Goal: Task Accomplishment & Management: Complete application form

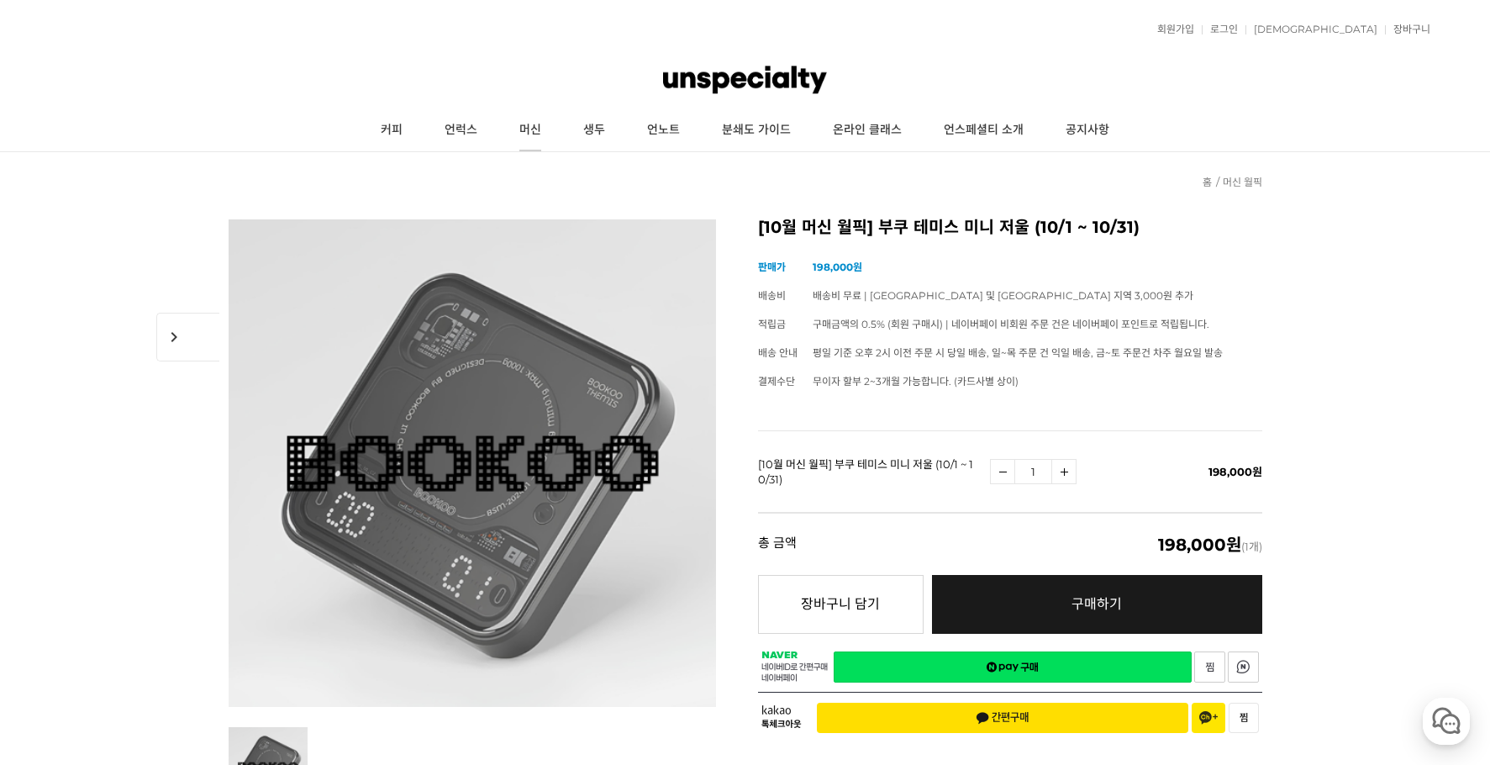
click at [532, 134] on link "머신" at bounding box center [531, 130] width 64 height 42
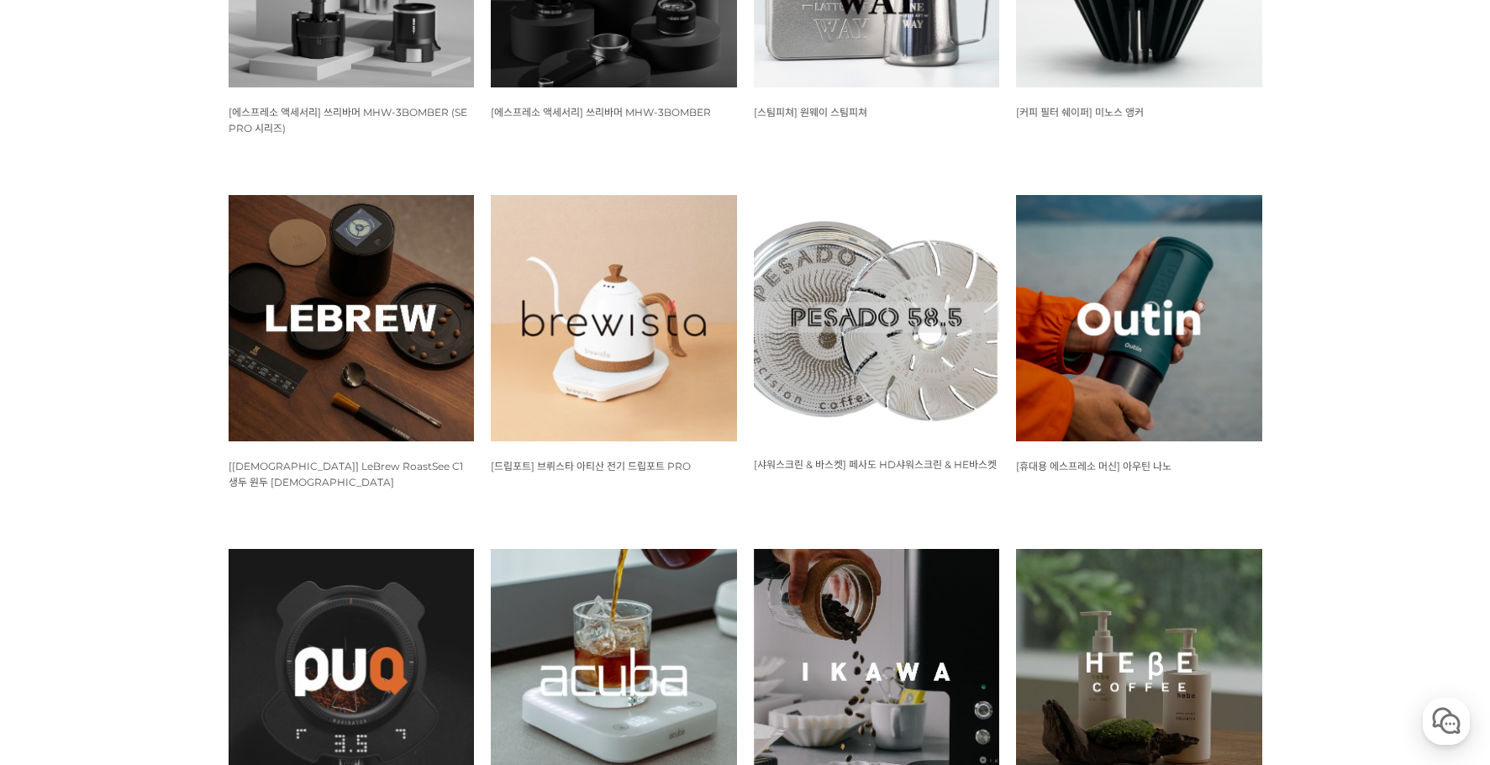
scroll to position [1121, 0]
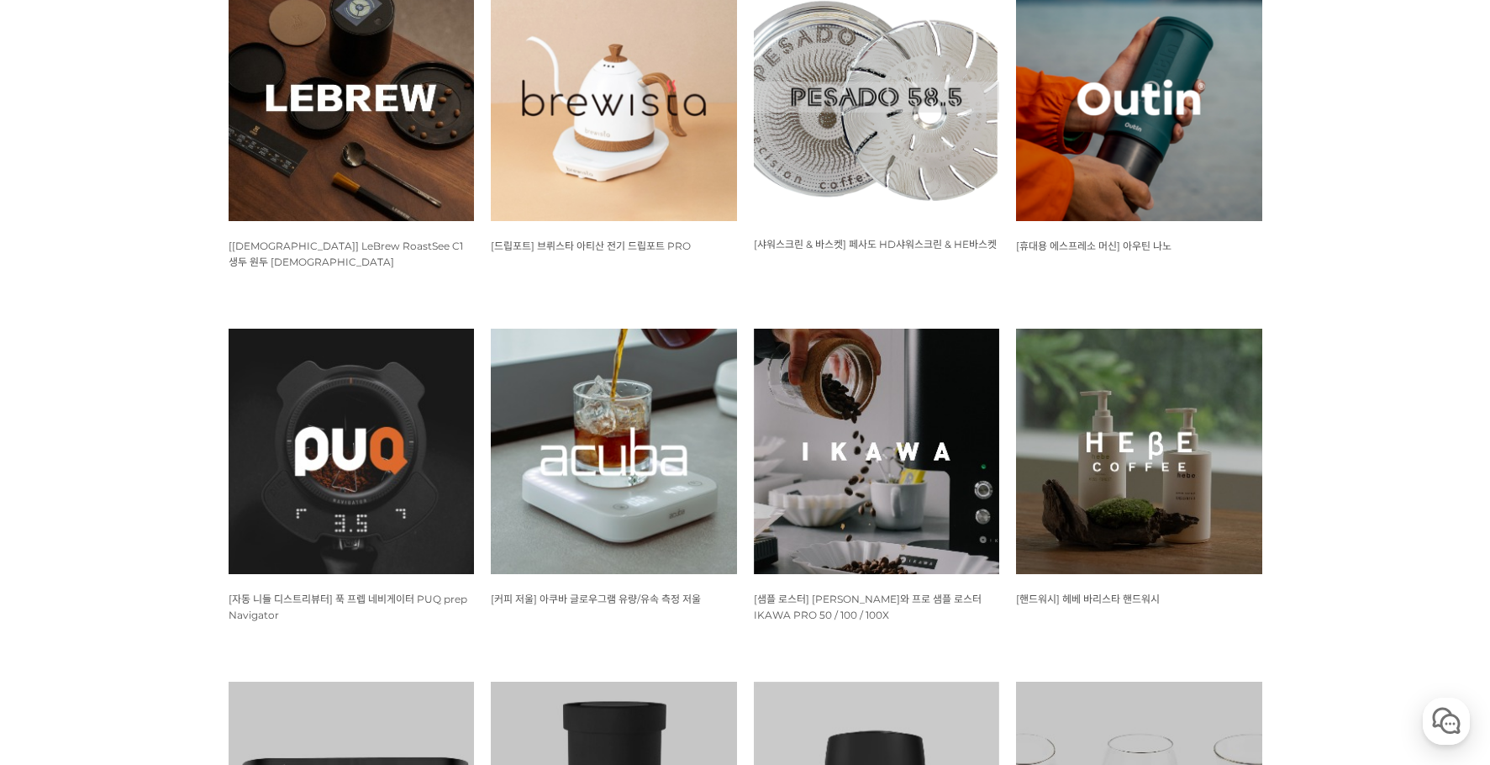
click at [555, 406] on img at bounding box center [614, 452] width 246 height 246
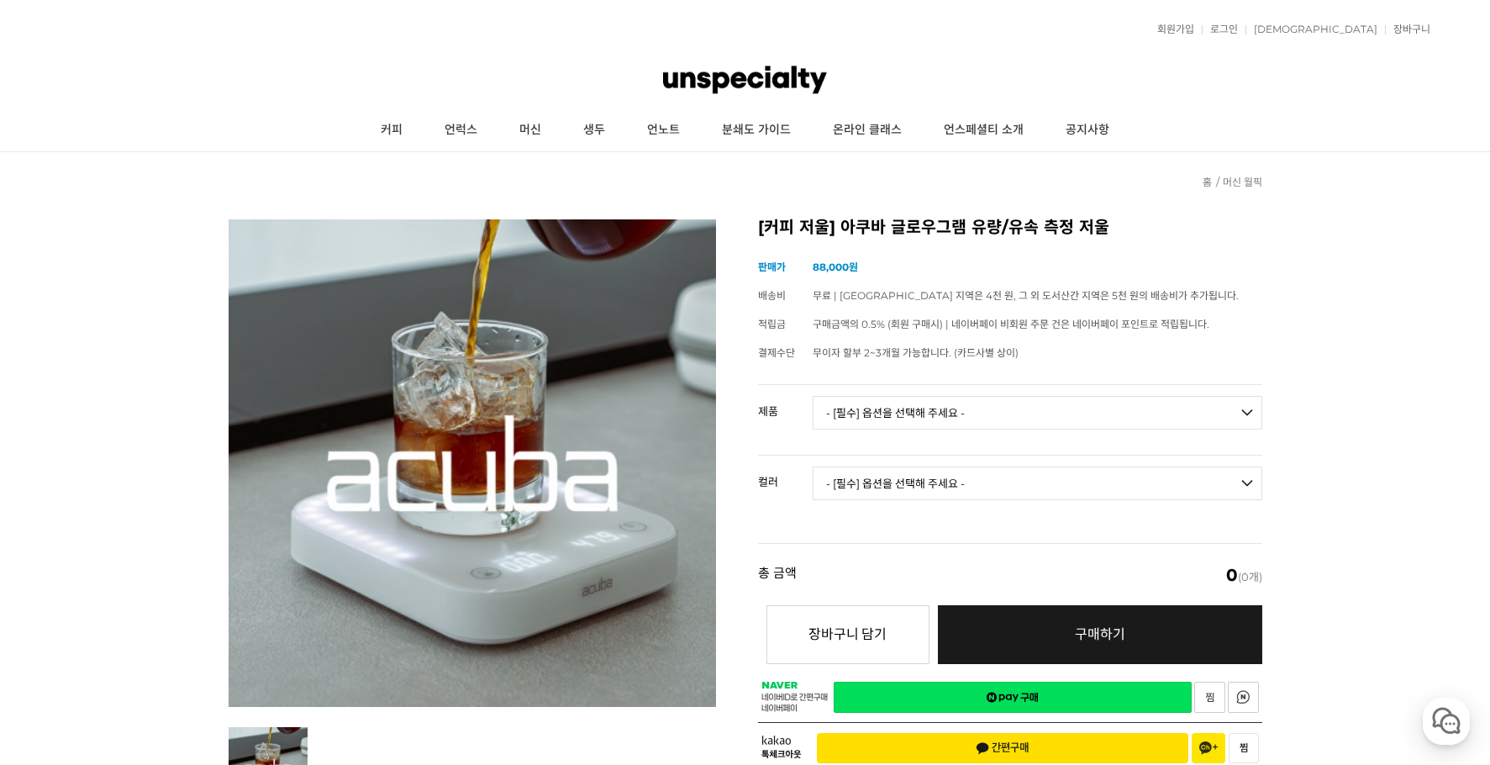
click at [974, 420] on select "- [필수] 옵션을 선택해 주세요 - ------------------- 아쿠바 글로우그램 유량/유속 측정 저울" at bounding box center [1038, 413] width 450 height 34
select select "아쿠바 글로우그램 유량/유속 측정 저울"
click at [813, 396] on select "- [필수] 옵션을 선택해 주세요 - ------------------- 아쿠바 글로우그램 유량/유속 측정 저울" at bounding box center [1038, 413] width 450 height 34
click at [970, 486] on select "- [필수] 옵션을 선택해 주세요 - ------------------- 블랙 화이트" at bounding box center [1038, 484] width 450 height 34
select select "블랙"
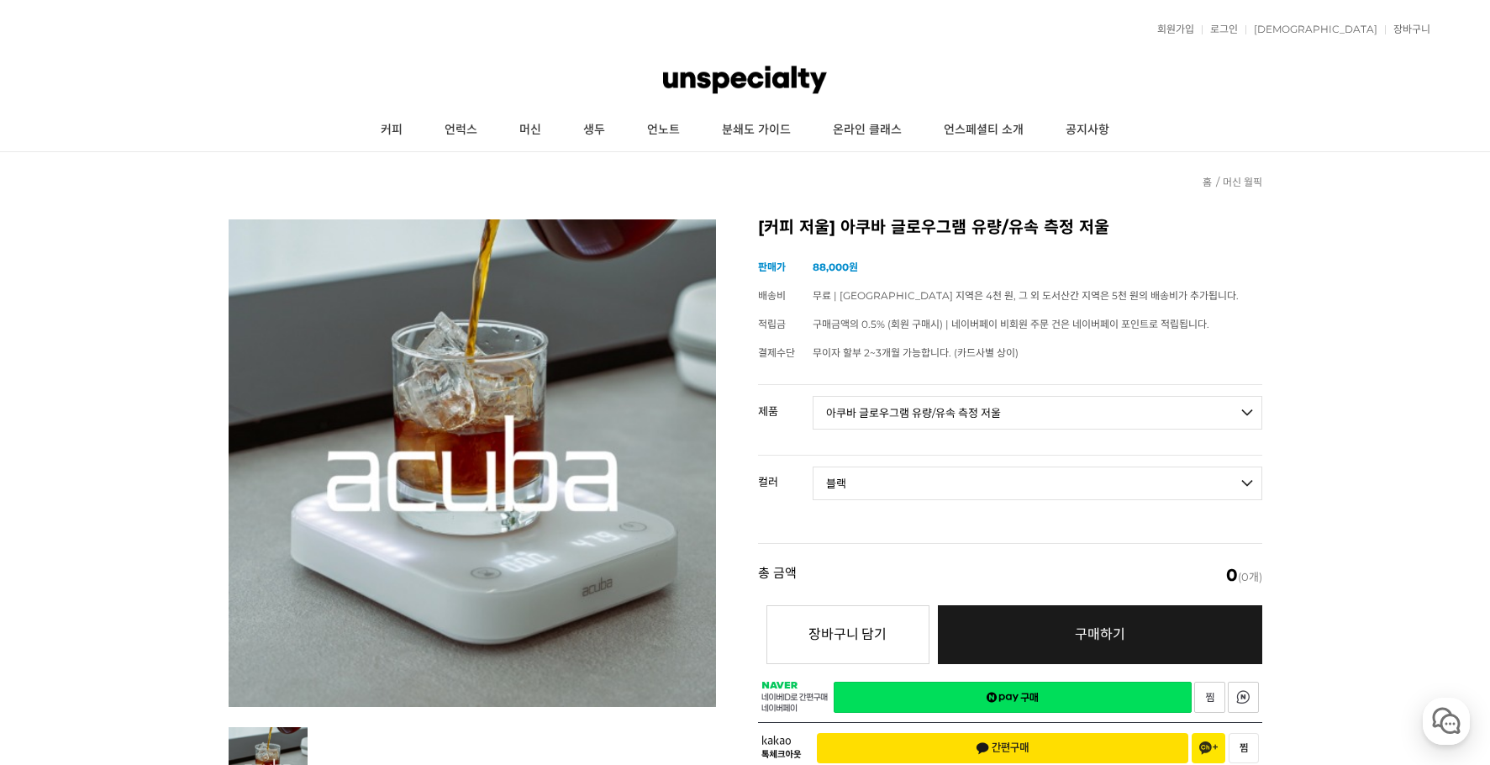
click at [813, 467] on select "- [필수] 옵션을 선택해 주세요 - ------------------- 블랙 화이트" at bounding box center [1038, 484] width 450 height 34
select select "*"
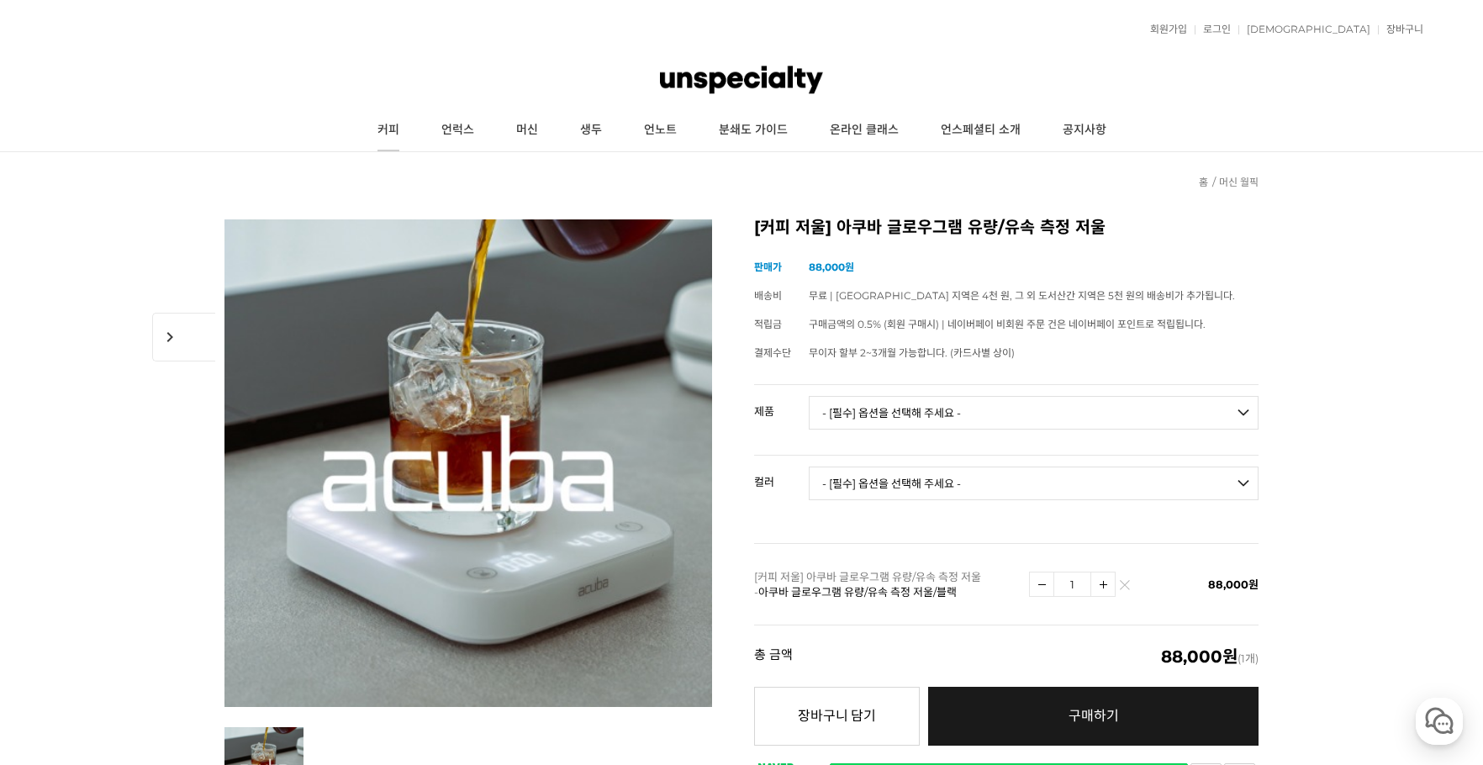
click at [393, 128] on link "커피" at bounding box center [388, 130] width 64 height 42
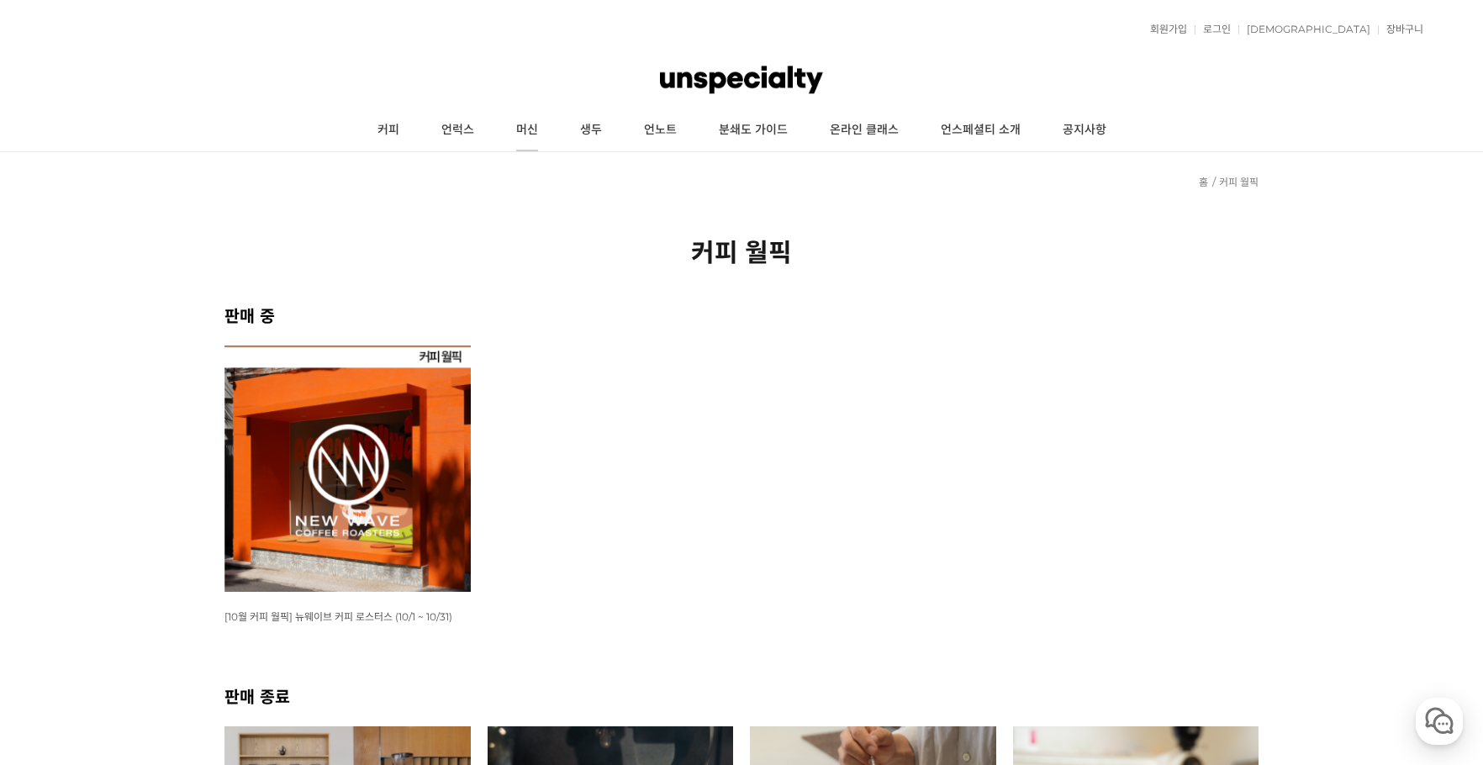
click at [526, 126] on link "머신" at bounding box center [527, 130] width 64 height 42
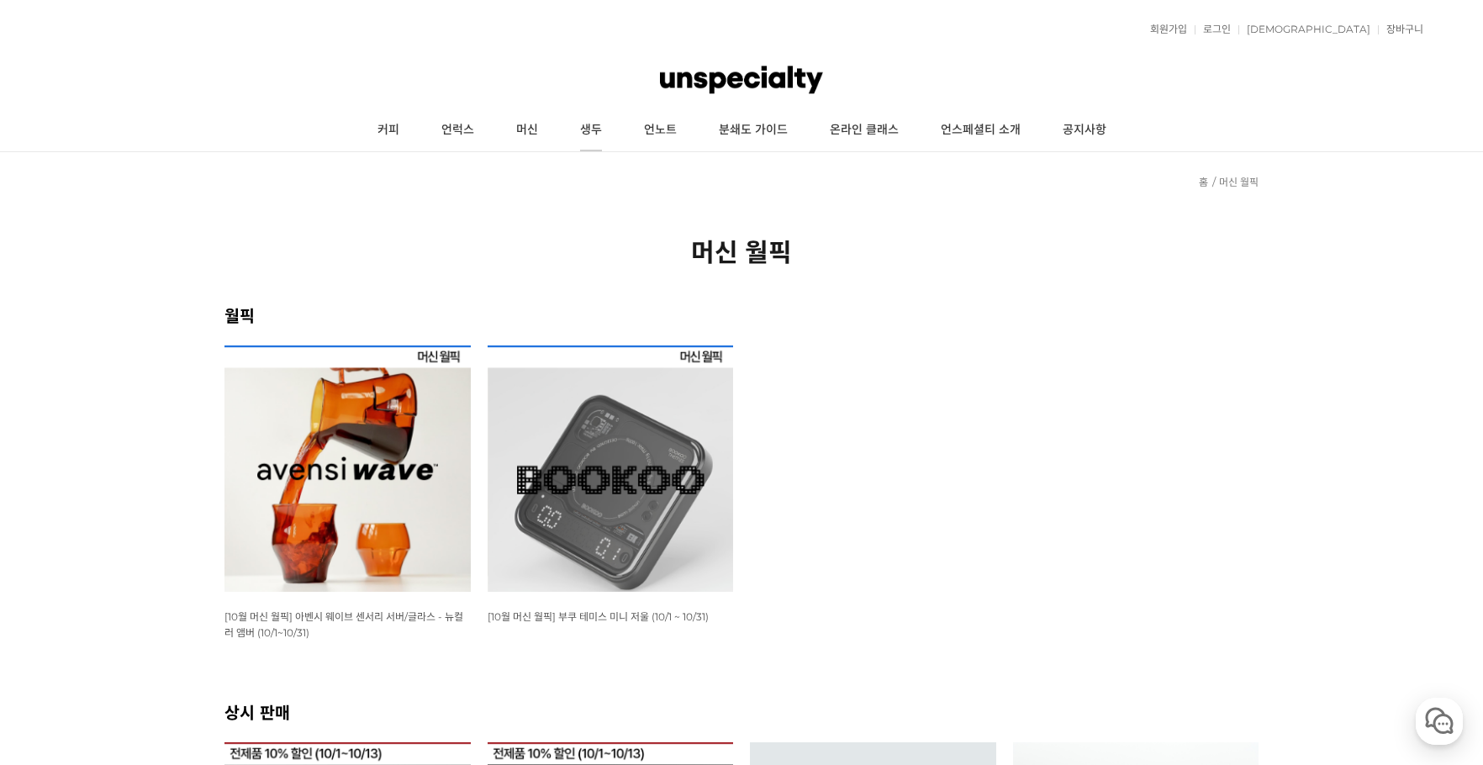
click at [589, 130] on link "생두" at bounding box center [591, 130] width 64 height 42
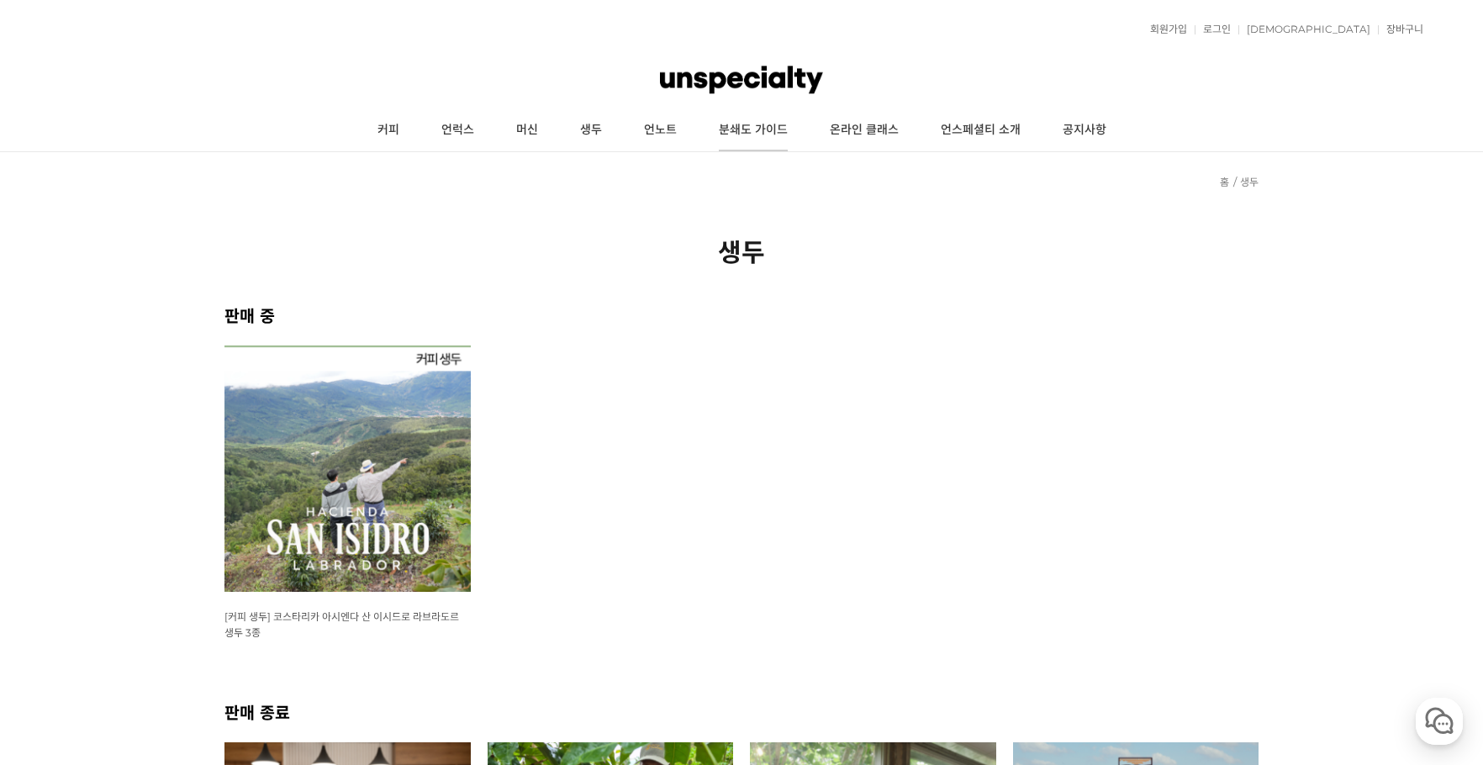
click at [740, 125] on link "분쇄도 가이드" at bounding box center [753, 130] width 111 height 42
click at [1187, 29] on link "회원가입" at bounding box center [1164, 29] width 45 height 10
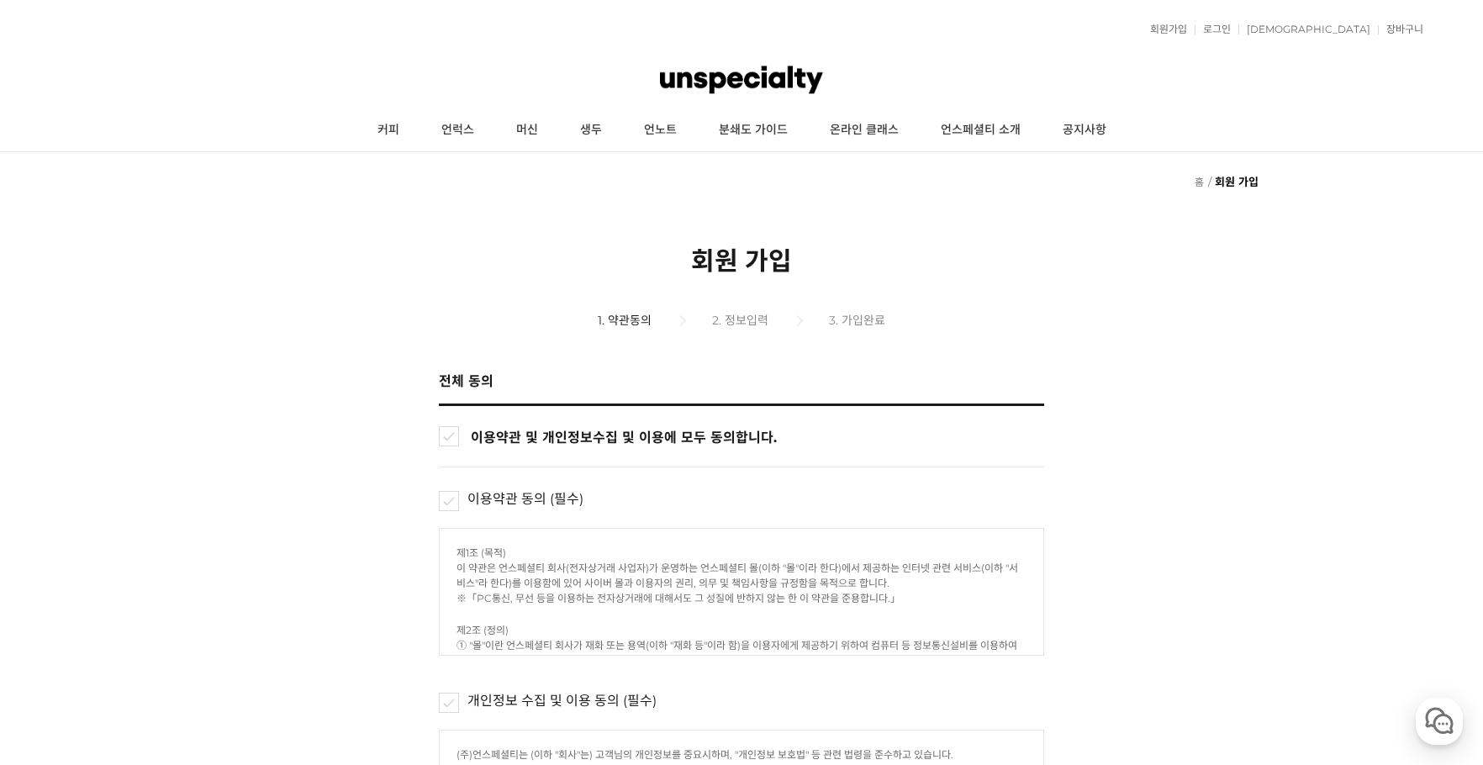
click at [453, 432] on input "이용약관 및 개인정보수집 및 이용, 쇼핑정보 수신(선택)에 모두 동의합니다." at bounding box center [449, 436] width 20 height 20
checkbox input "true"
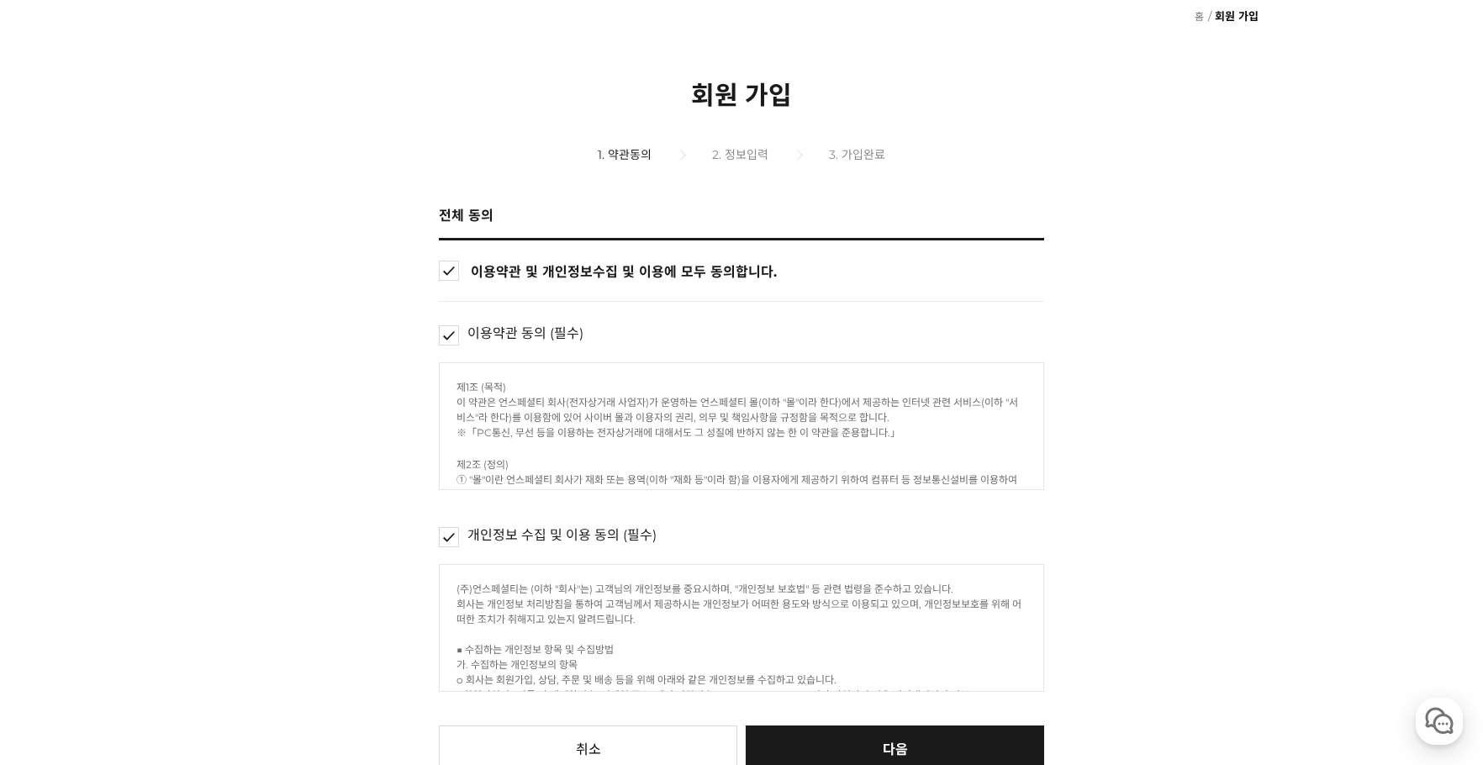
scroll to position [280, 0]
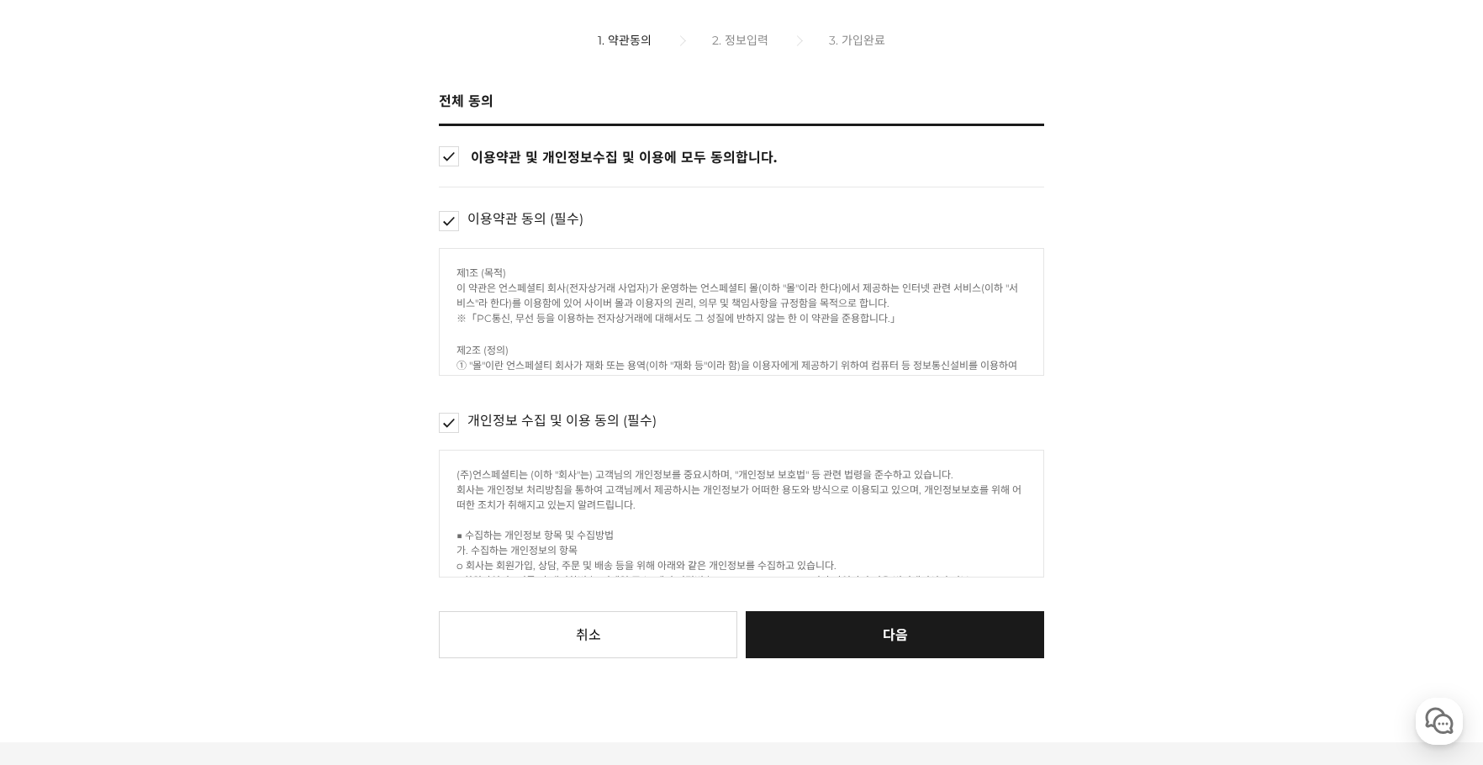
click at [860, 647] on button "다음" at bounding box center [895, 634] width 298 height 47
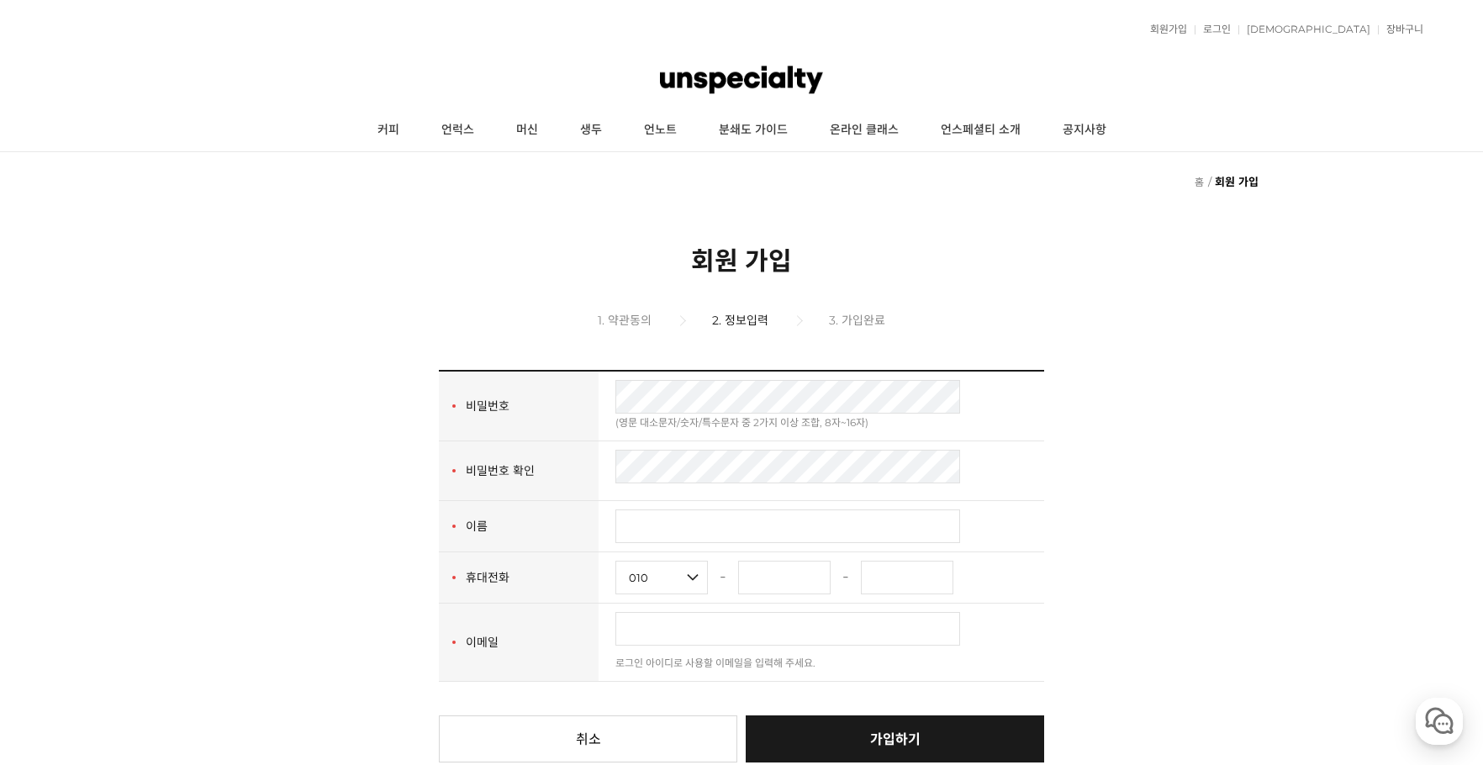
click at [1275, 424] on form "회원인증 회원가입 회원구분 개인회원 사업자회원 사업자구분 회원인증 법인명 법인번호 - 중복확인 이름(Name) 중복확인 회사는 회원의 본인확인…" at bounding box center [741, 566] width 1483 height 393
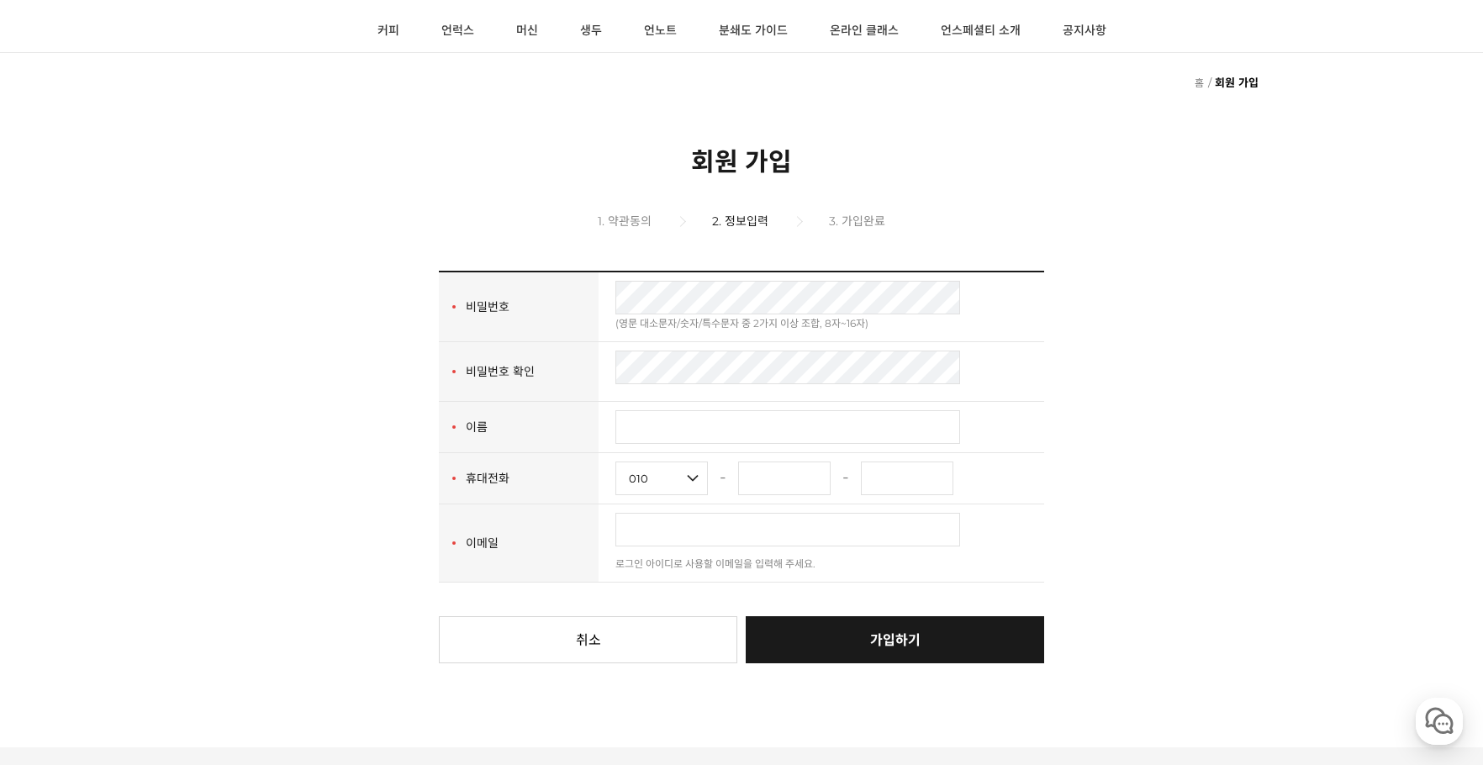
scroll to position [140, 0]
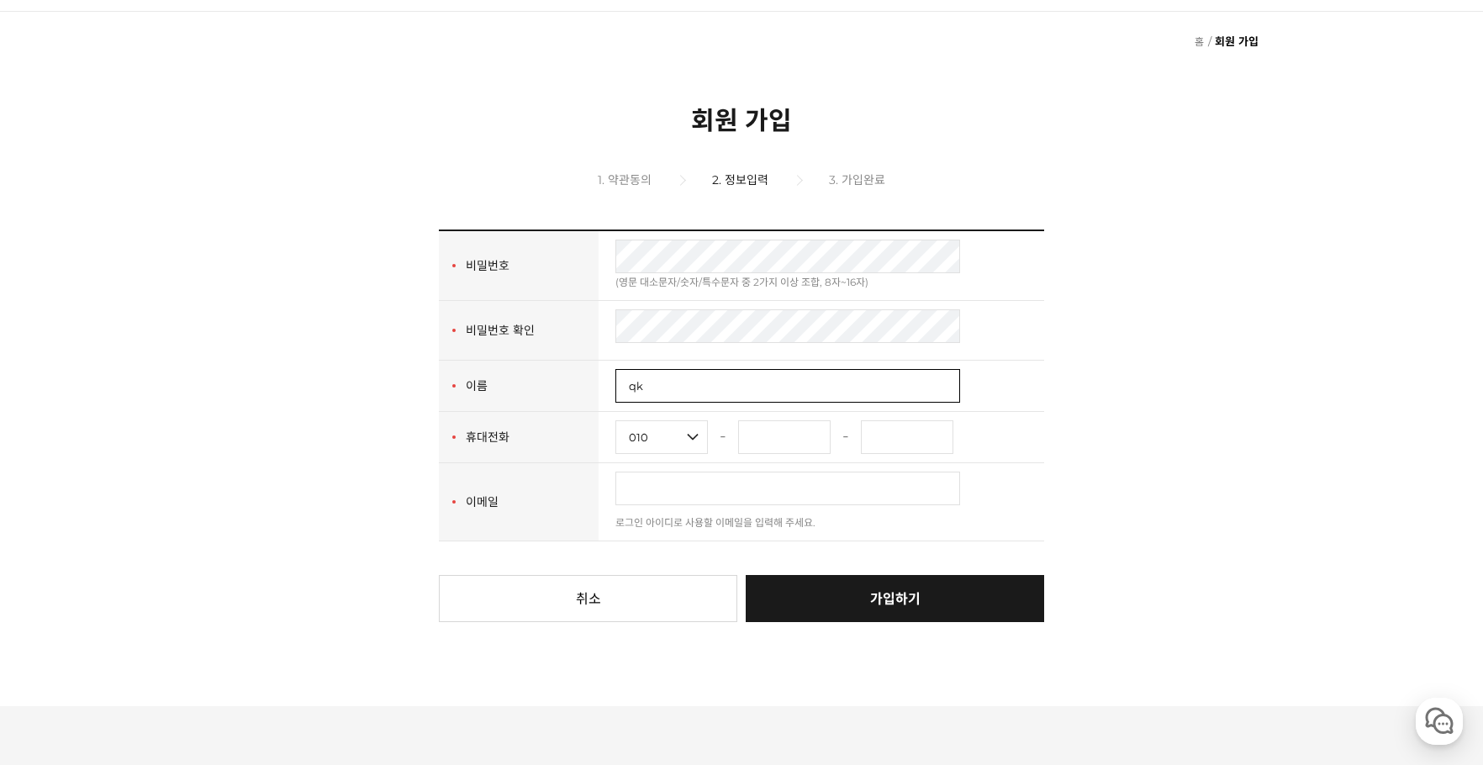
type input "q"
type input "박재현"
type input "9599"
type input "6754"
click at [693, 490] on input "text" at bounding box center [787, 489] width 345 height 34
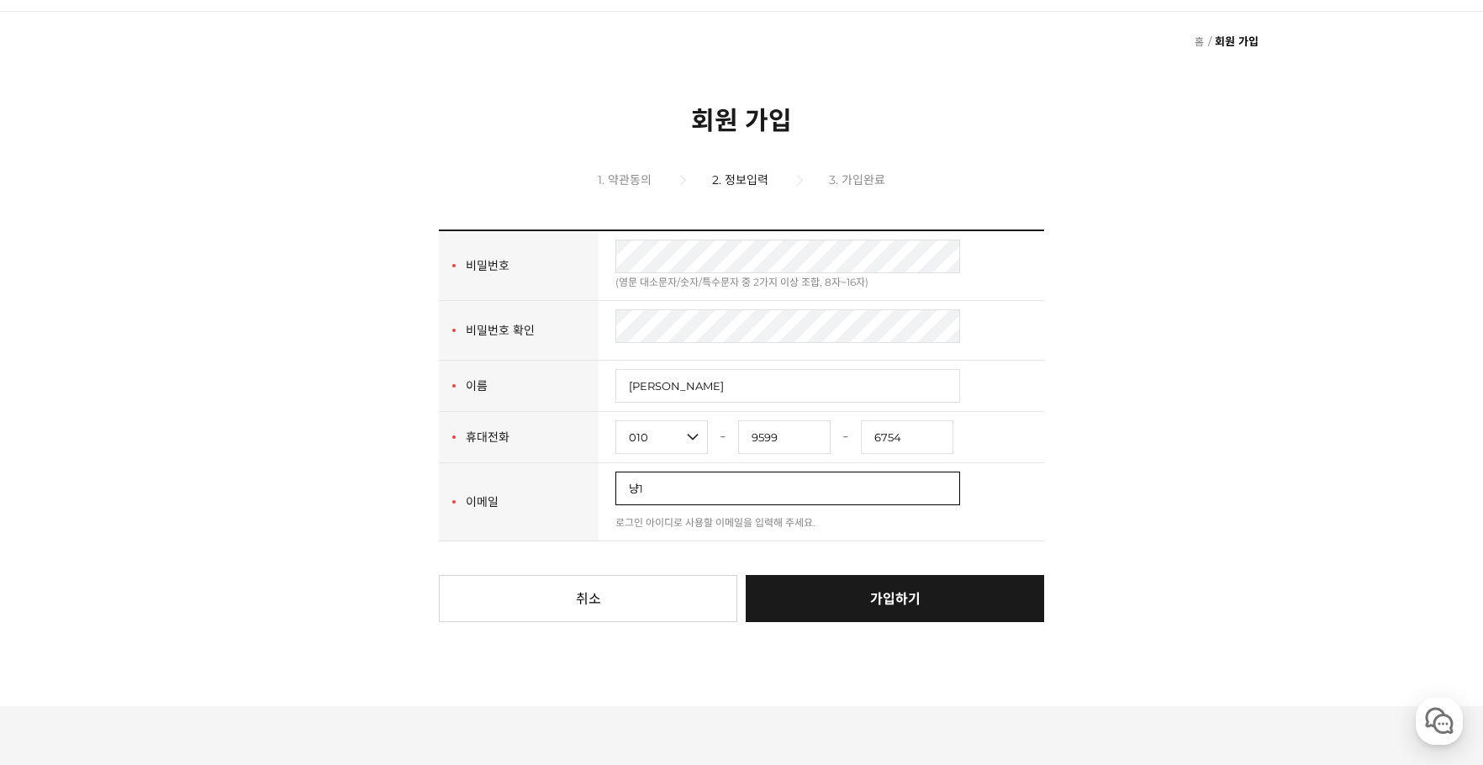
type input "냥"
type input "sid1889@naver.com"
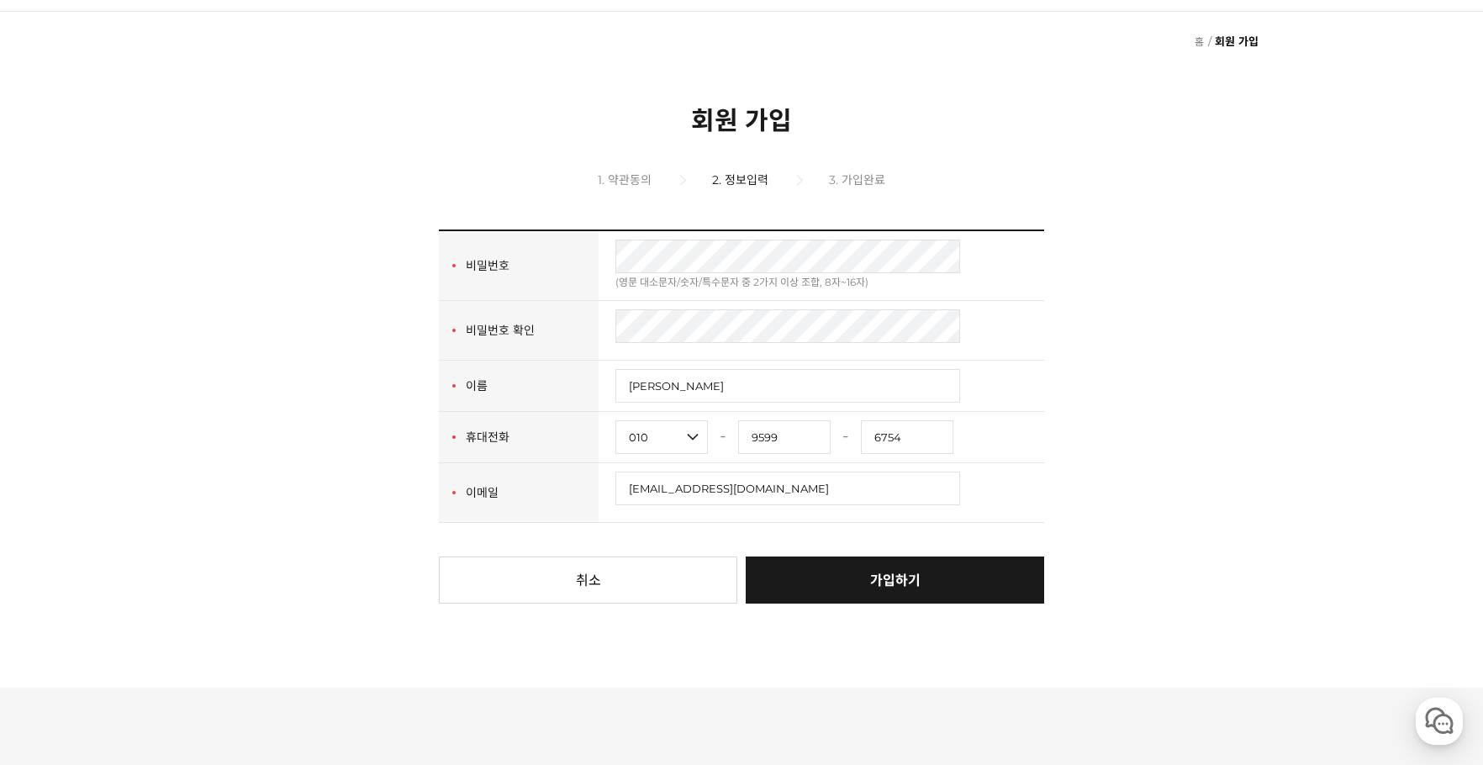
click at [969, 514] on p at bounding box center [821, 514] width 412 height 0
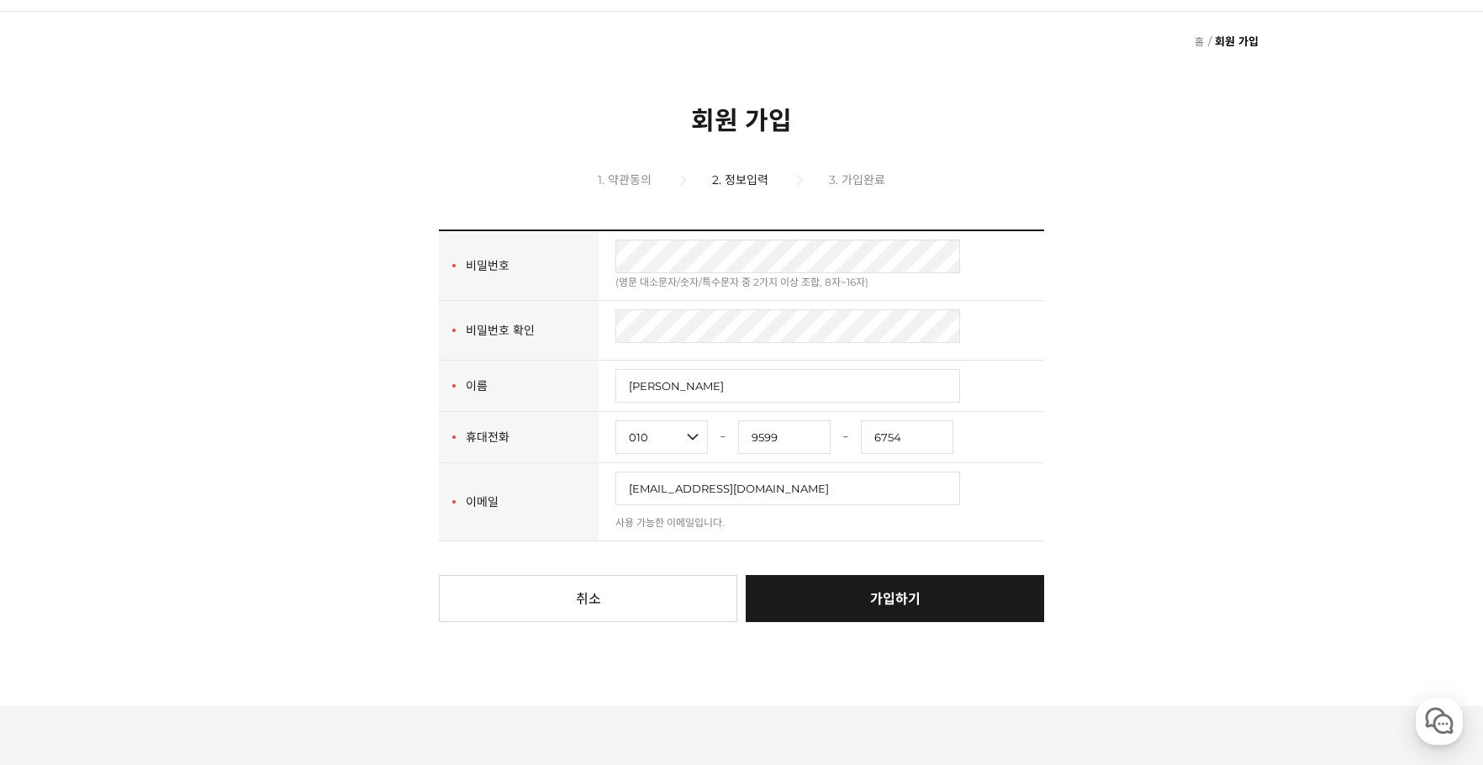
click at [944, 600] on link "가입하기" at bounding box center [895, 598] width 298 height 47
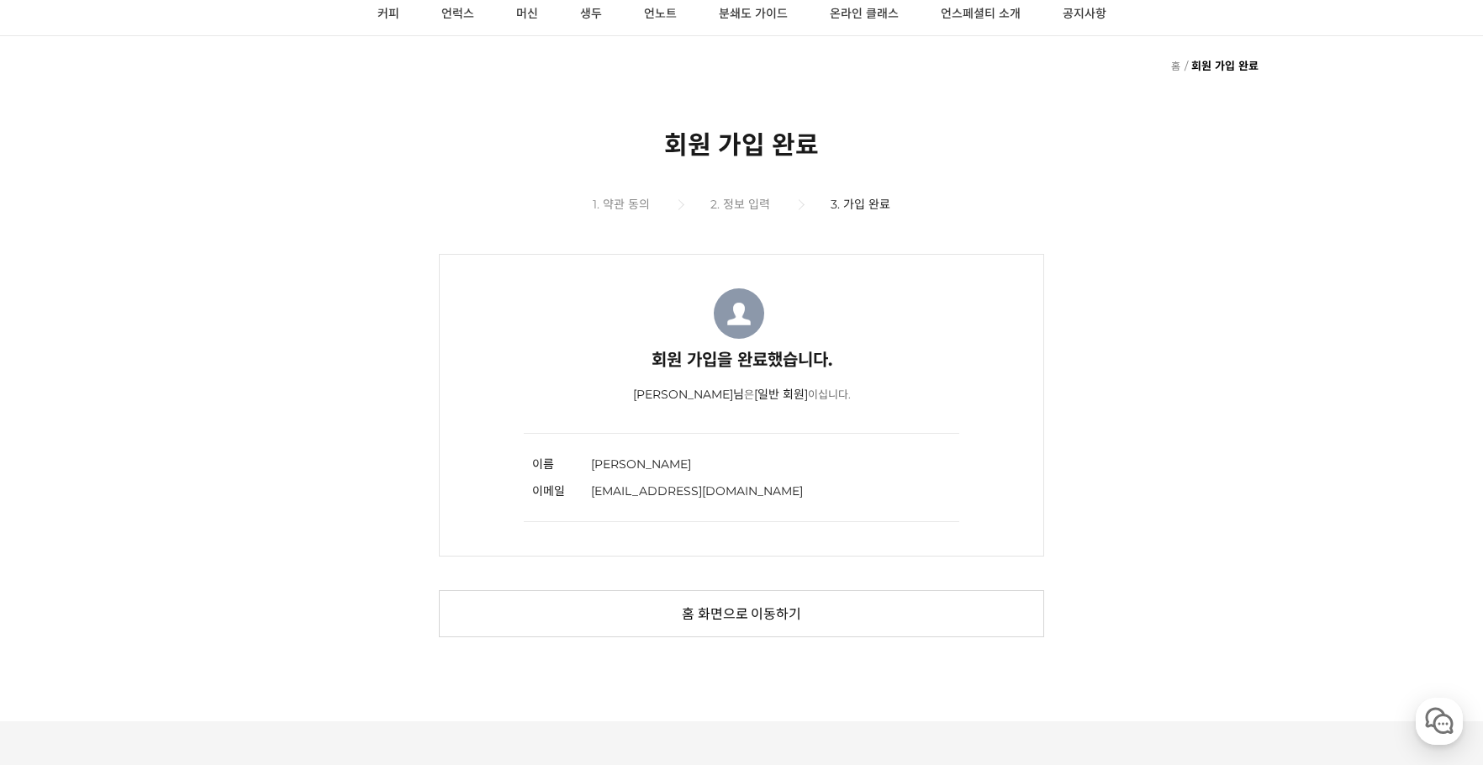
scroll to position [140, 0]
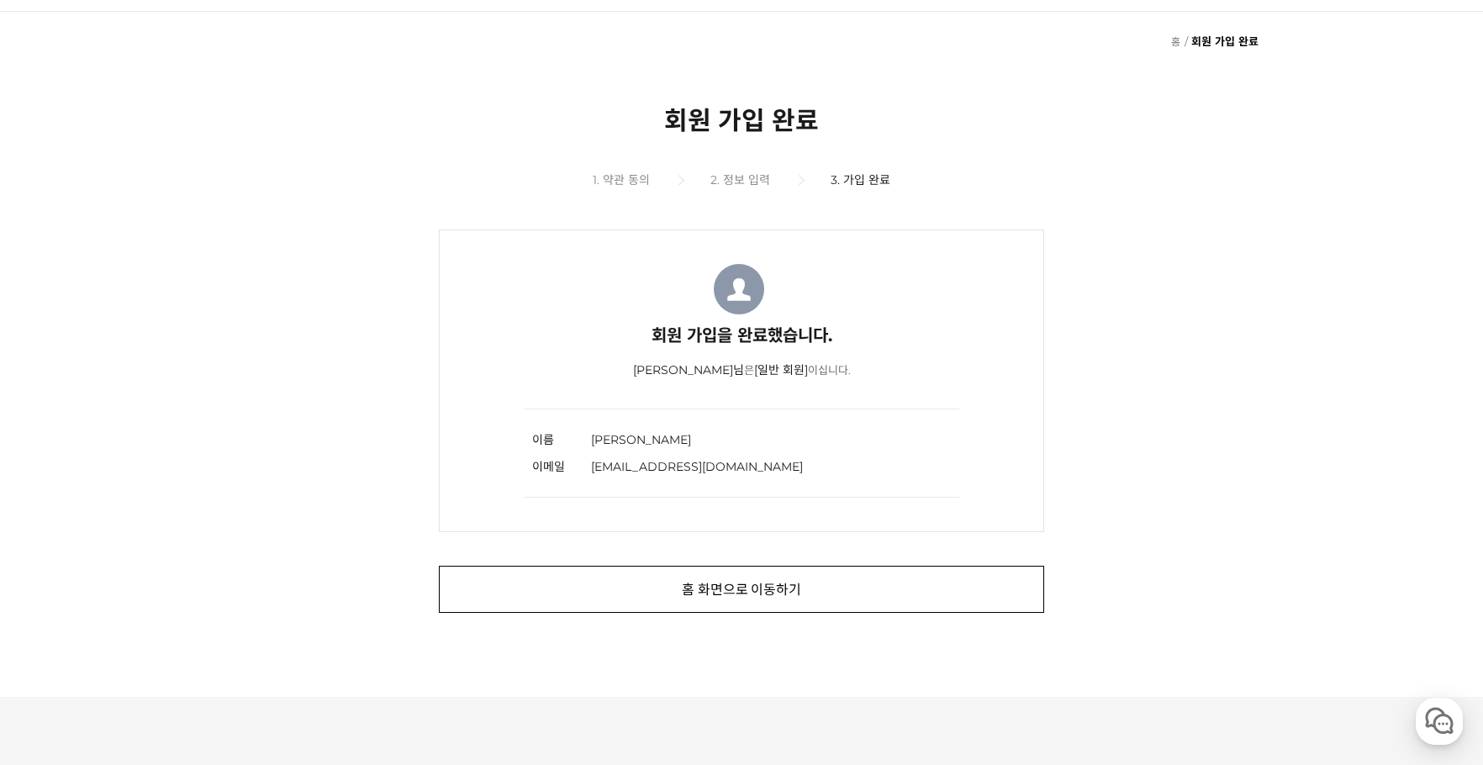
click at [804, 591] on link "홈 화면으로 이동하기" at bounding box center [741, 589] width 605 height 47
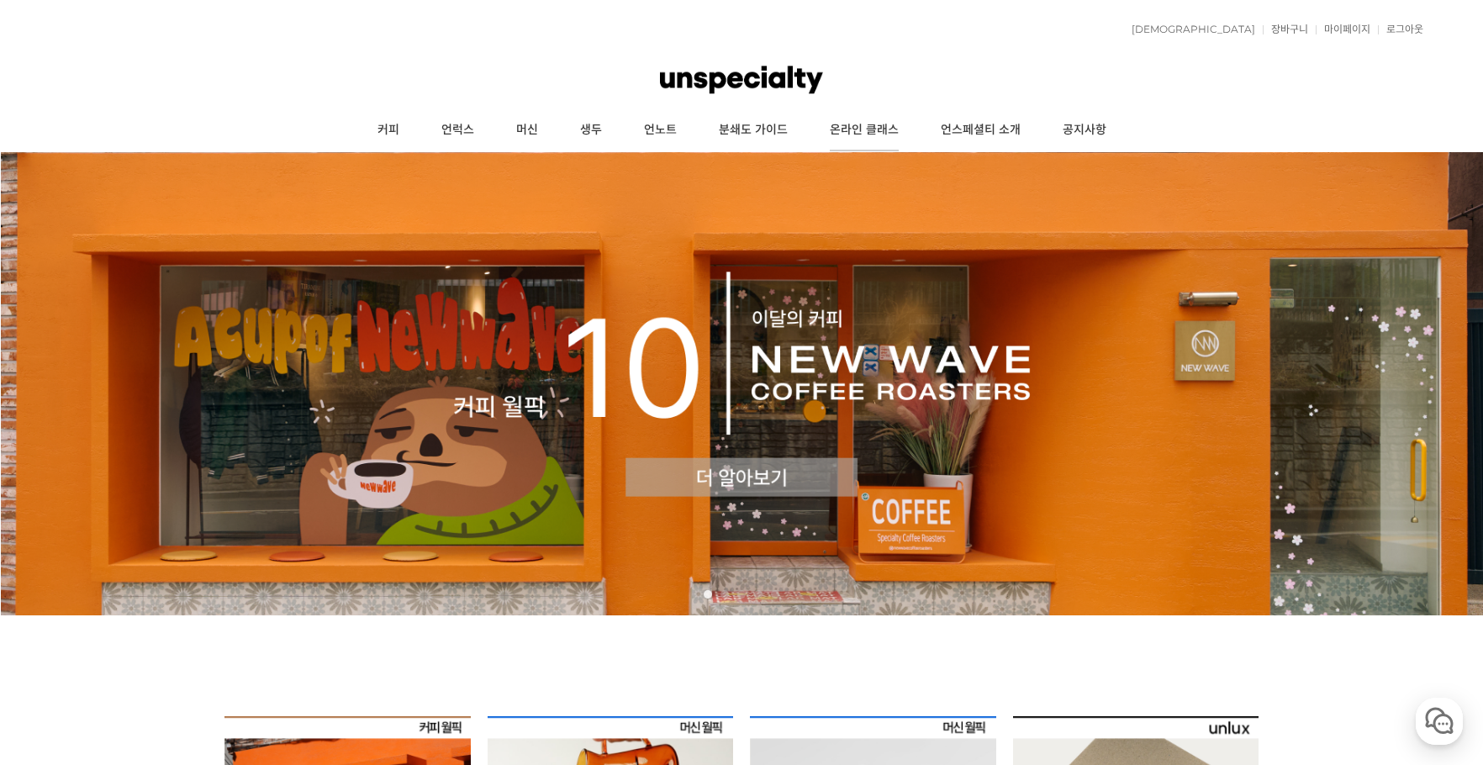
click at [855, 129] on link "온라인 클래스" at bounding box center [864, 130] width 111 height 42
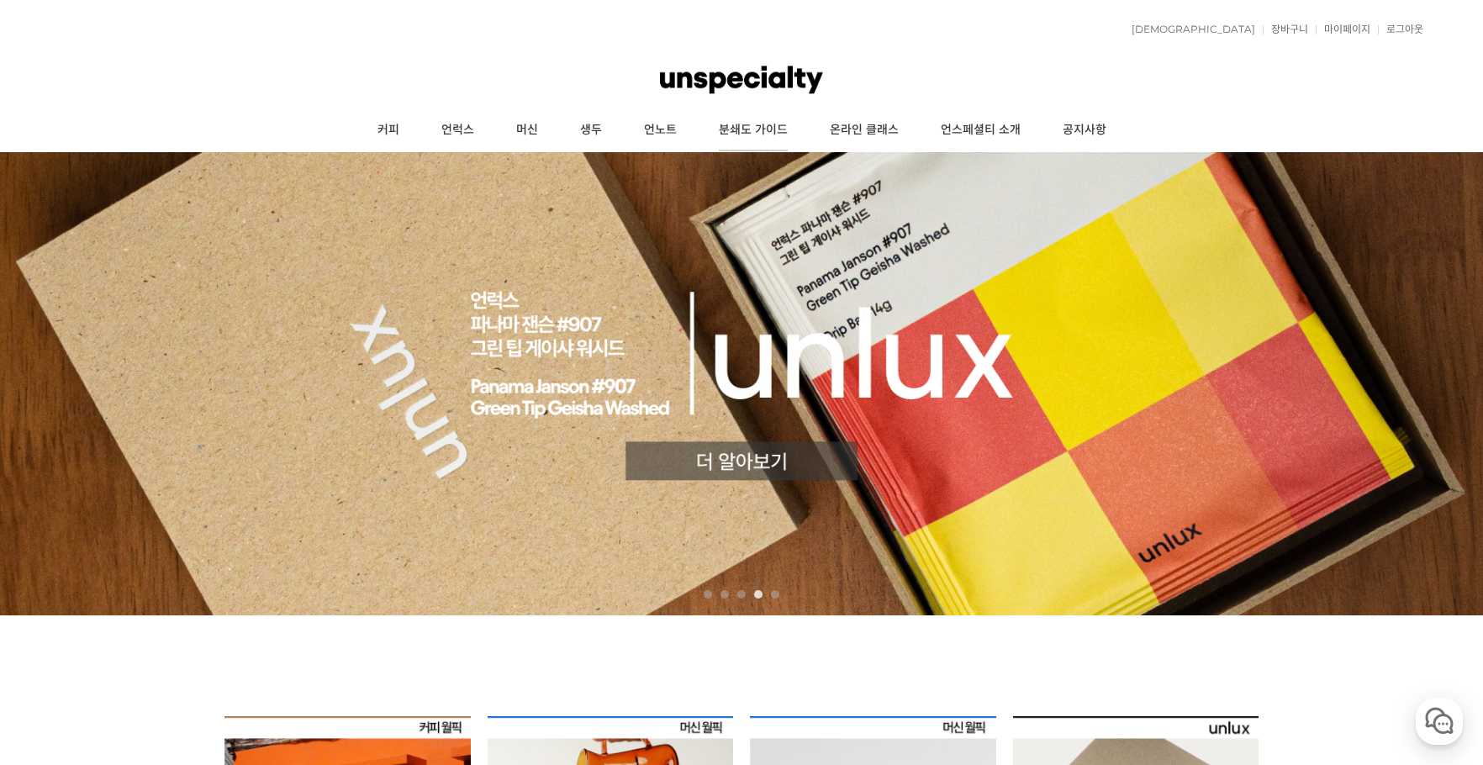
click at [733, 135] on link "분쇄도 가이드" at bounding box center [753, 130] width 111 height 42
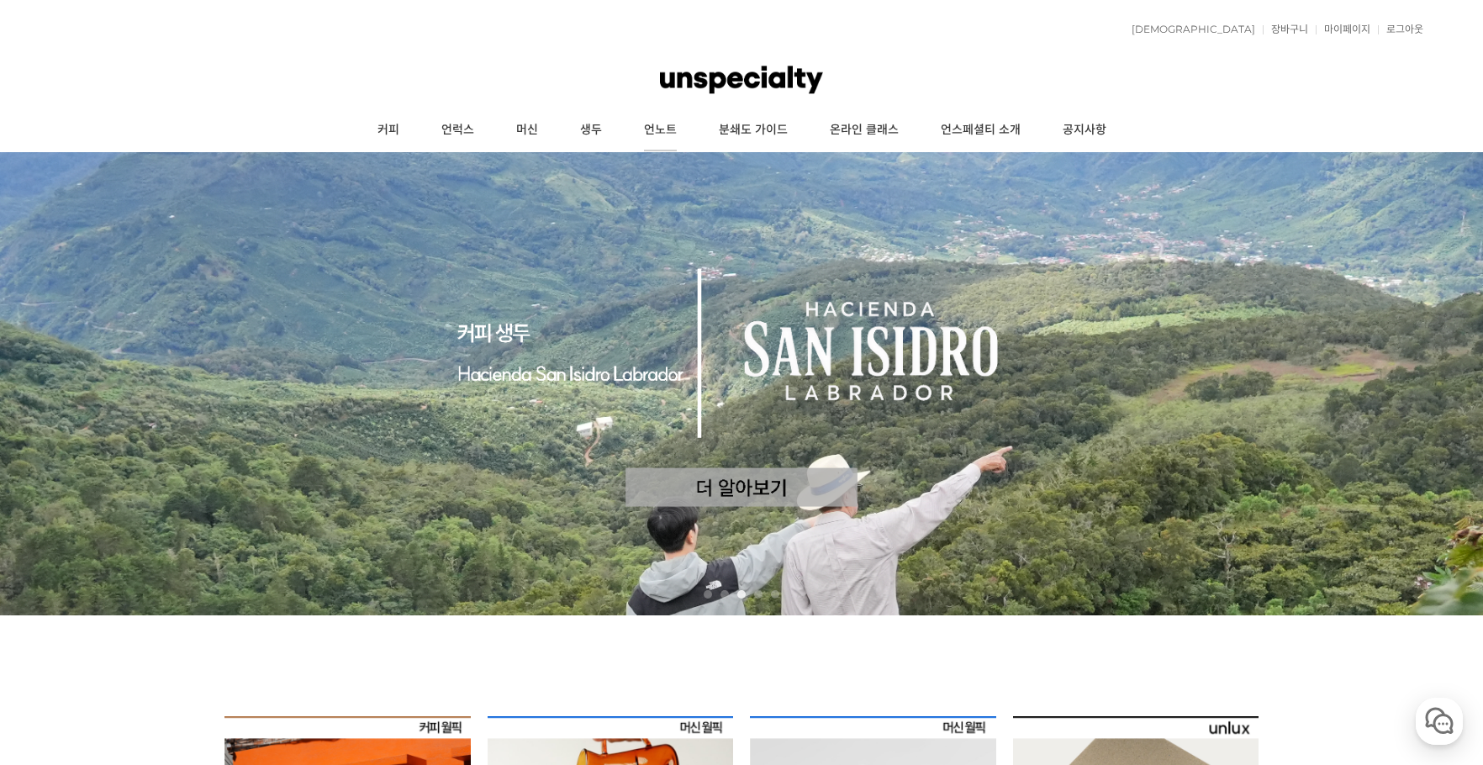
click at [646, 135] on link "언노트" at bounding box center [660, 130] width 75 height 42
